Goal: Task Accomplishment & Management: Manage account settings

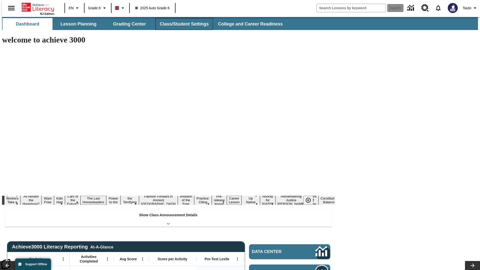
click at [182, 24] on button "Class/Student Settings" at bounding box center [185, 24] width 58 height 12
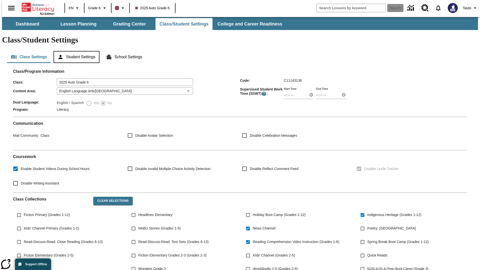
click at [75, 51] on button "Student Settings" at bounding box center [77, 57] width 46 height 12
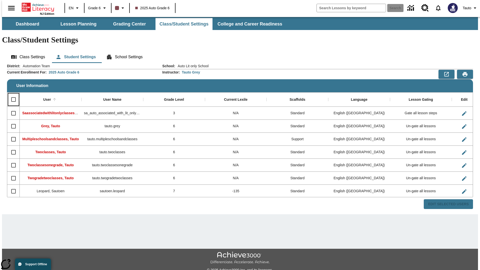
click at [11, 94] on input "Select all rows" at bounding box center [13, 99] width 11 height 11
checkbox input "true"
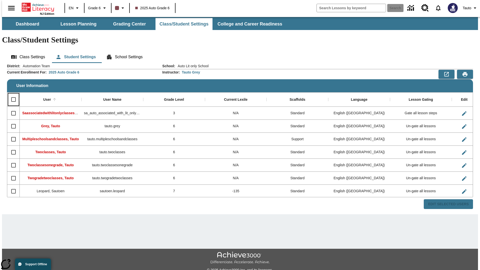
checkbox input "true"
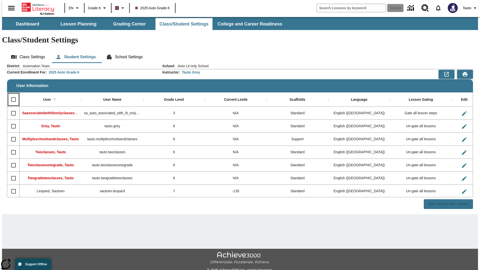
checkbox input "true"
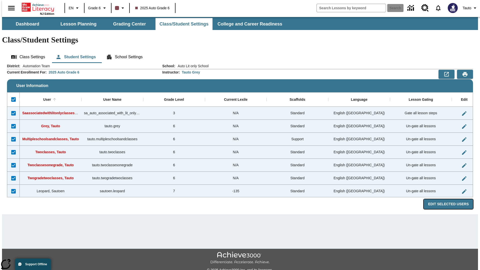
click at [453, 199] on button "Edit Selected Users" at bounding box center [448, 204] width 49 height 10
